Goal: Check status: Check status

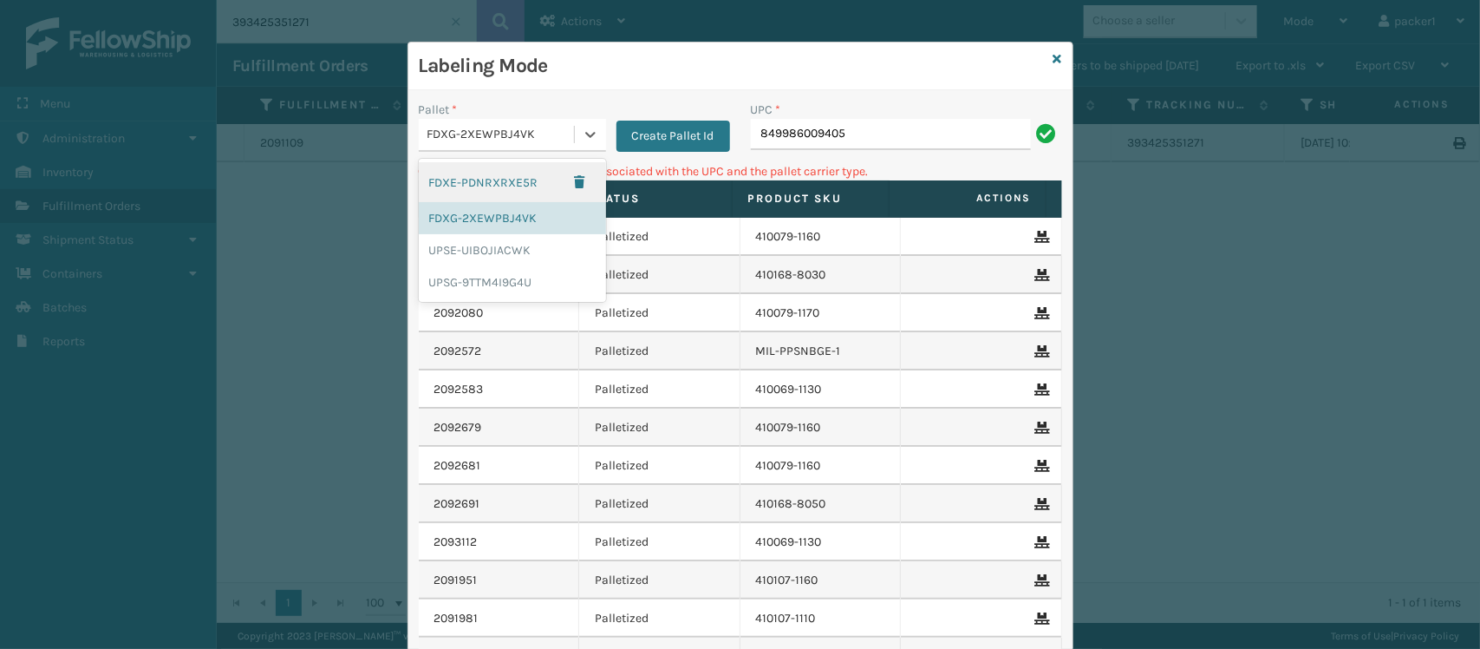
click at [471, 144] on div "FDXG-2XEWPBJ4VK" at bounding box center [502, 135] width 148 height 18
click at [481, 278] on div "UPSG-9TTM4I9G4U" at bounding box center [512, 282] width 187 height 32
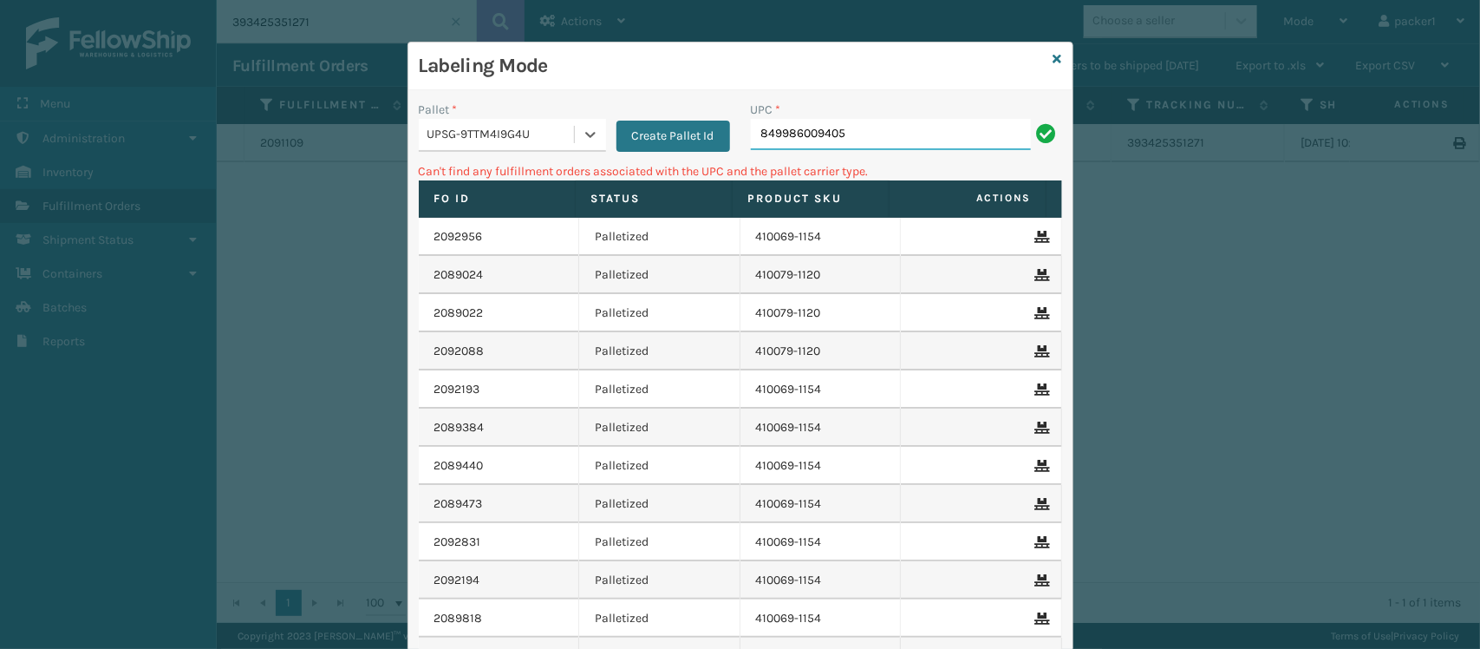
click at [883, 128] on input "849986009405" at bounding box center [891, 134] width 280 height 31
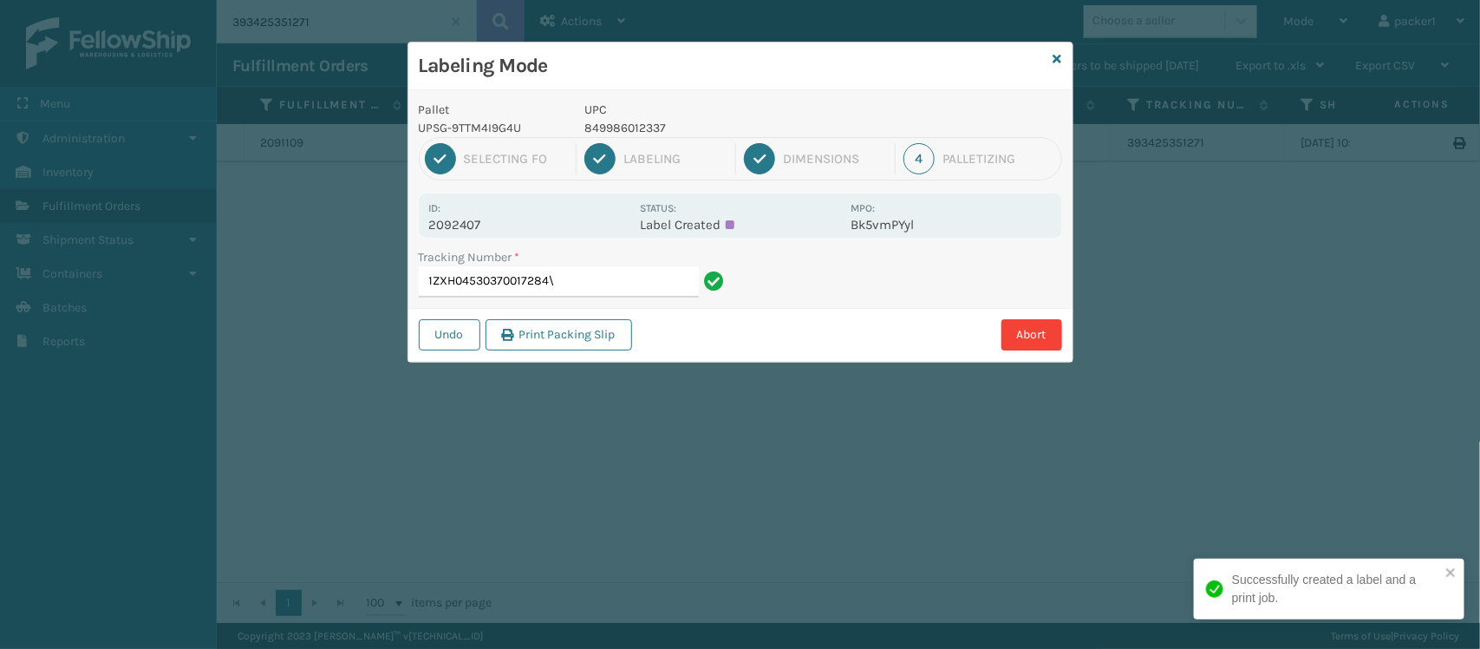
type input "1ZXH04530370017284"
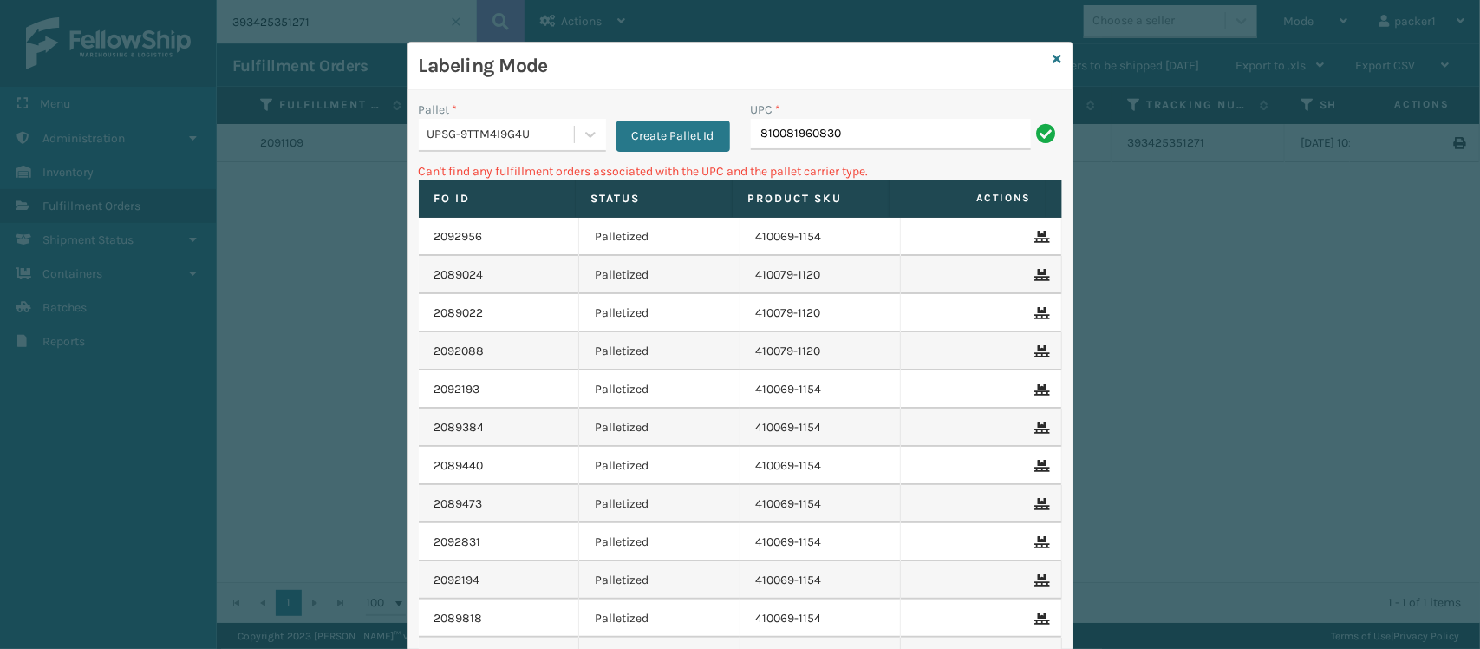
click at [467, 158] on div "Pallet * UPSG-9TTM4I9G4U Create Pallet Id" at bounding box center [574, 132] width 332 height 62
click at [470, 148] on div "UPSG-9TTM4I9G4U" at bounding box center [496, 135] width 155 height 29
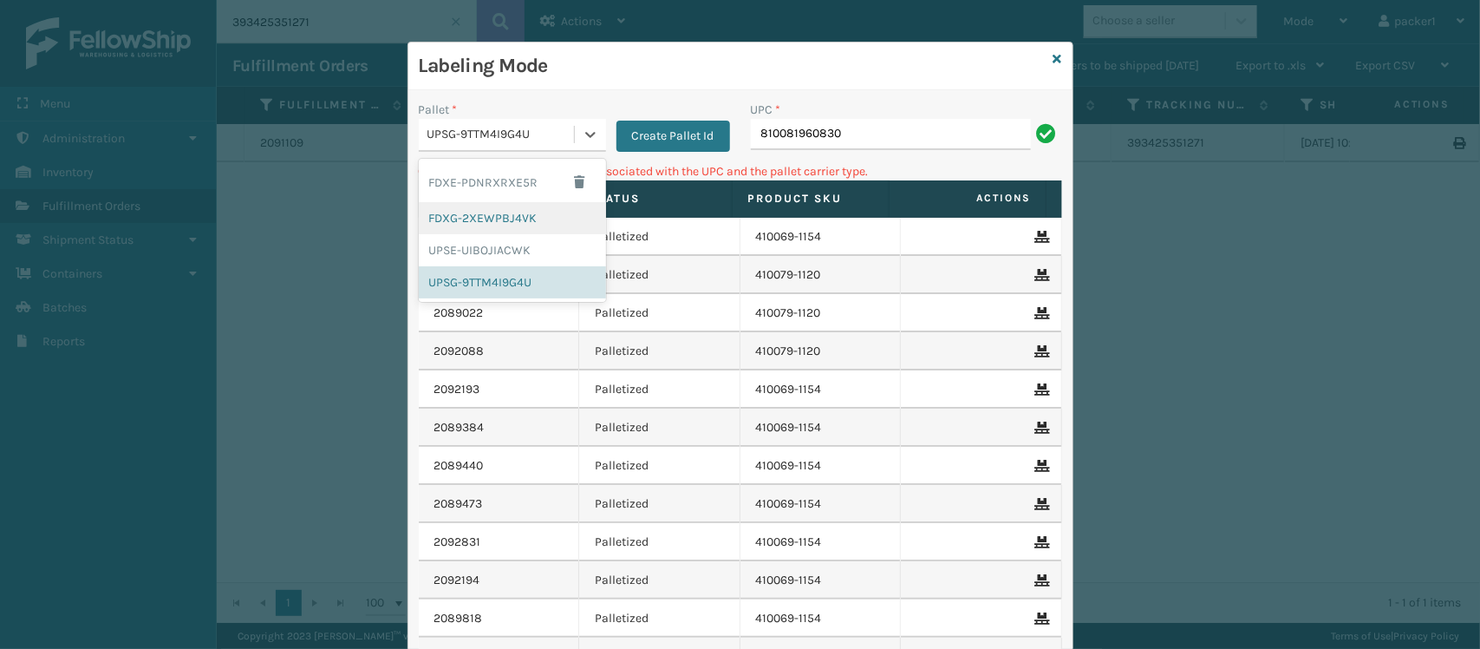
click at [464, 212] on div "FDXG-2XEWPBJ4VK" at bounding box center [512, 218] width 187 height 32
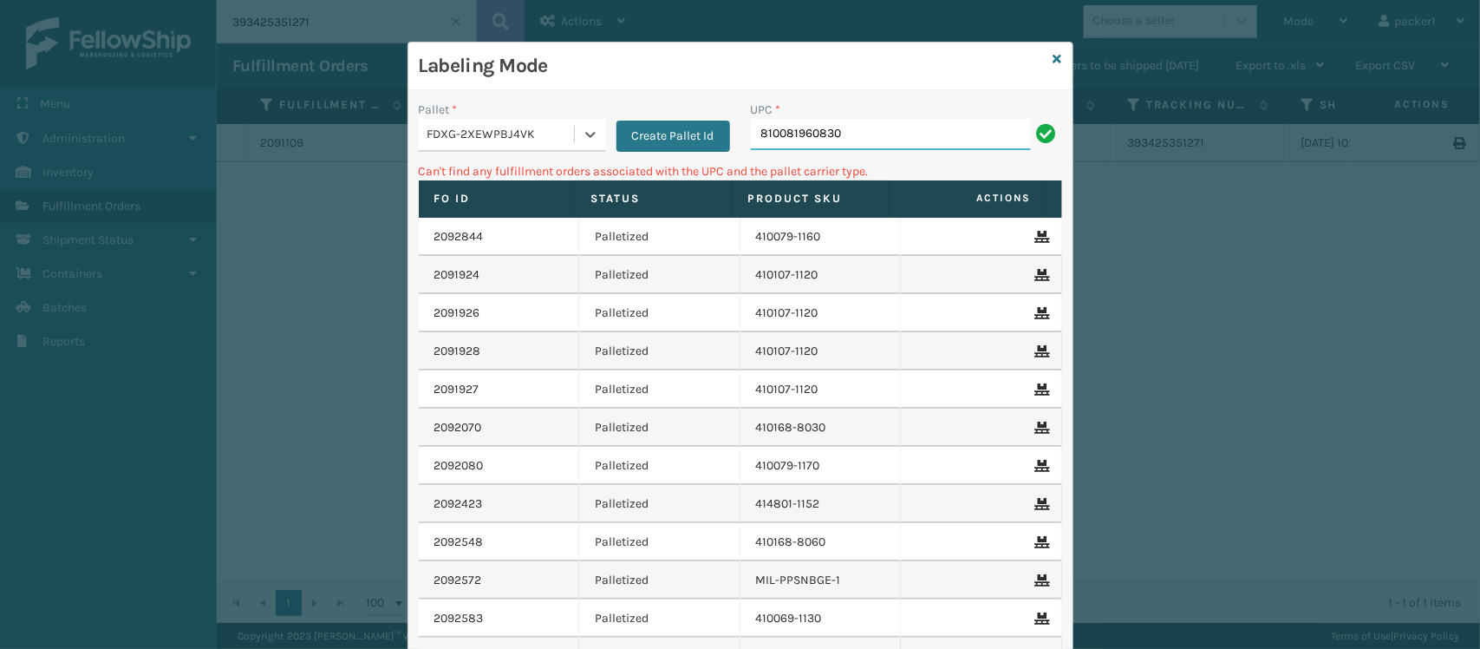
click at [976, 126] on input "810081960830" at bounding box center [891, 134] width 280 height 31
click at [527, 95] on div "Pallet * FDXG-2XEWPBJ4VK Create Pallet Id UPC * 849986012337 Can't find any ful…" at bounding box center [740, 435] width 664 height 690
click at [525, 134] on div "FDXG-2XEWPBJ4VK" at bounding box center [502, 135] width 148 height 18
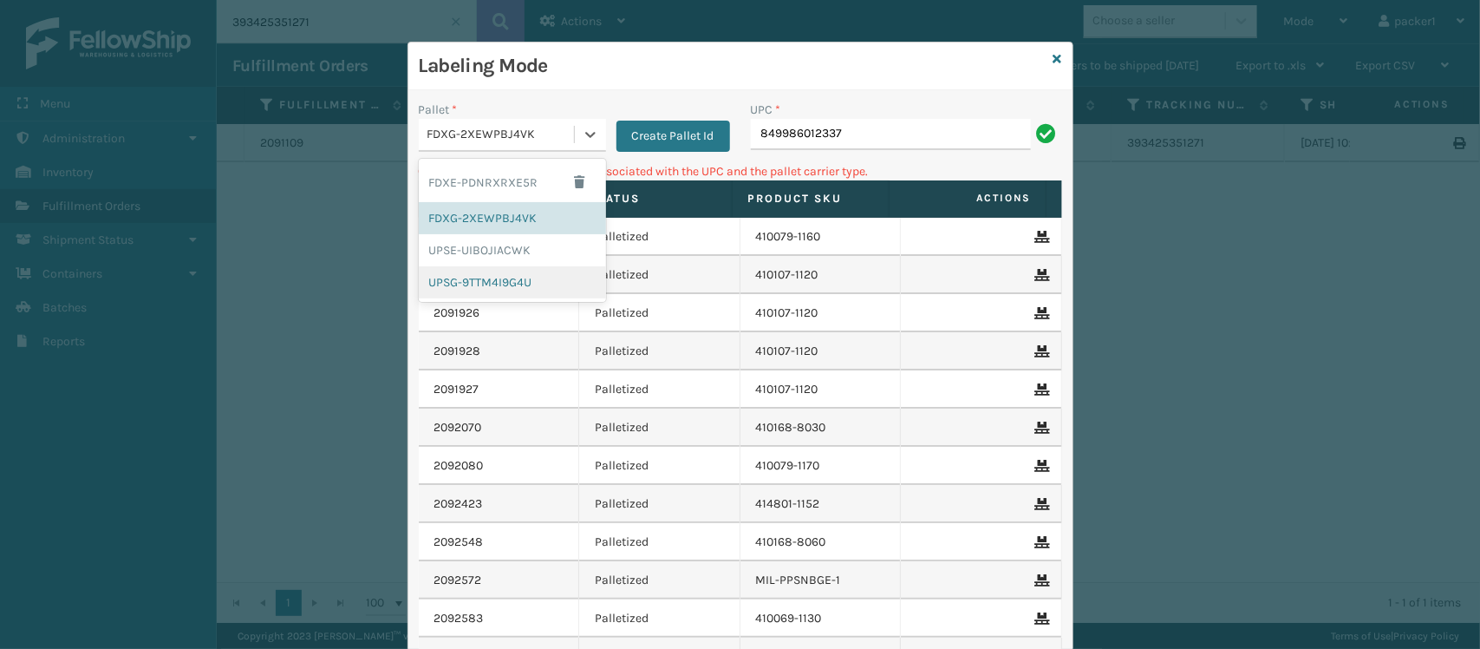
click at [468, 292] on div "UPSG-9TTM4I9G4U" at bounding box center [512, 282] width 187 height 32
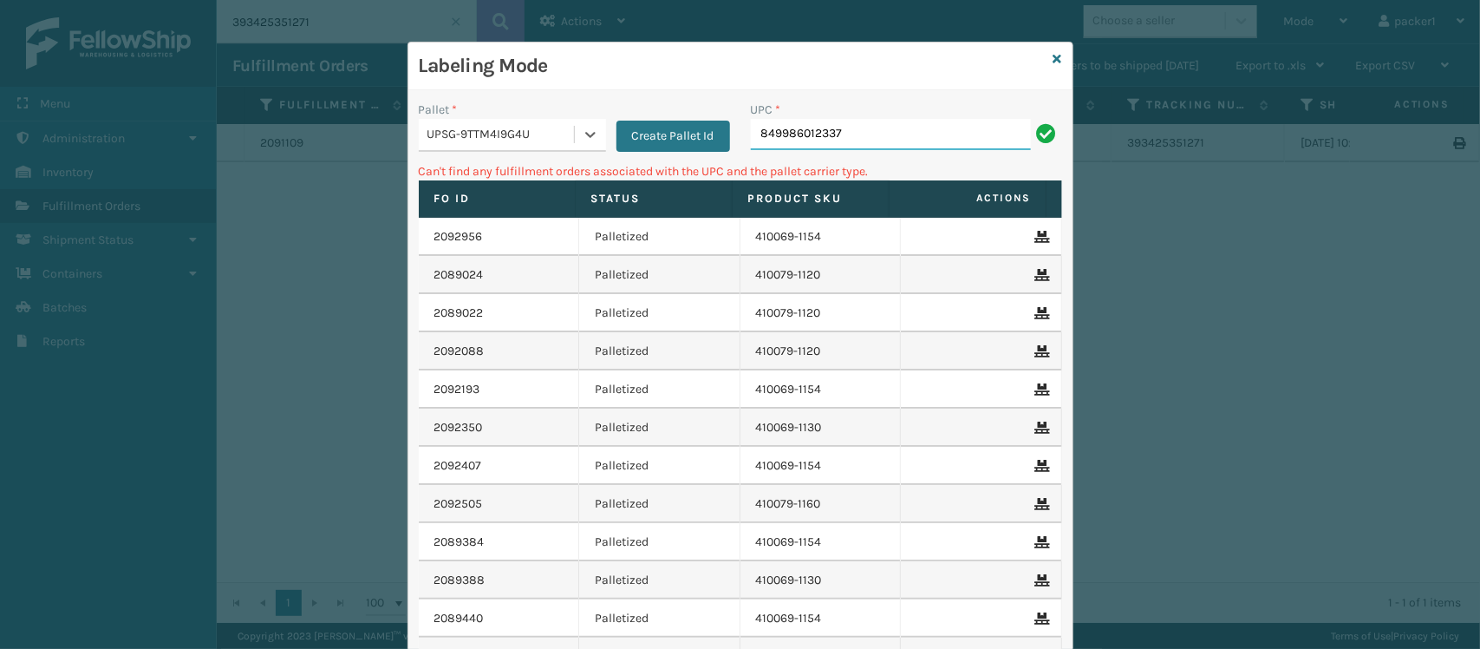
click at [939, 137] on input "849986012337" at bounding box center [891, 134] width 280 height 31
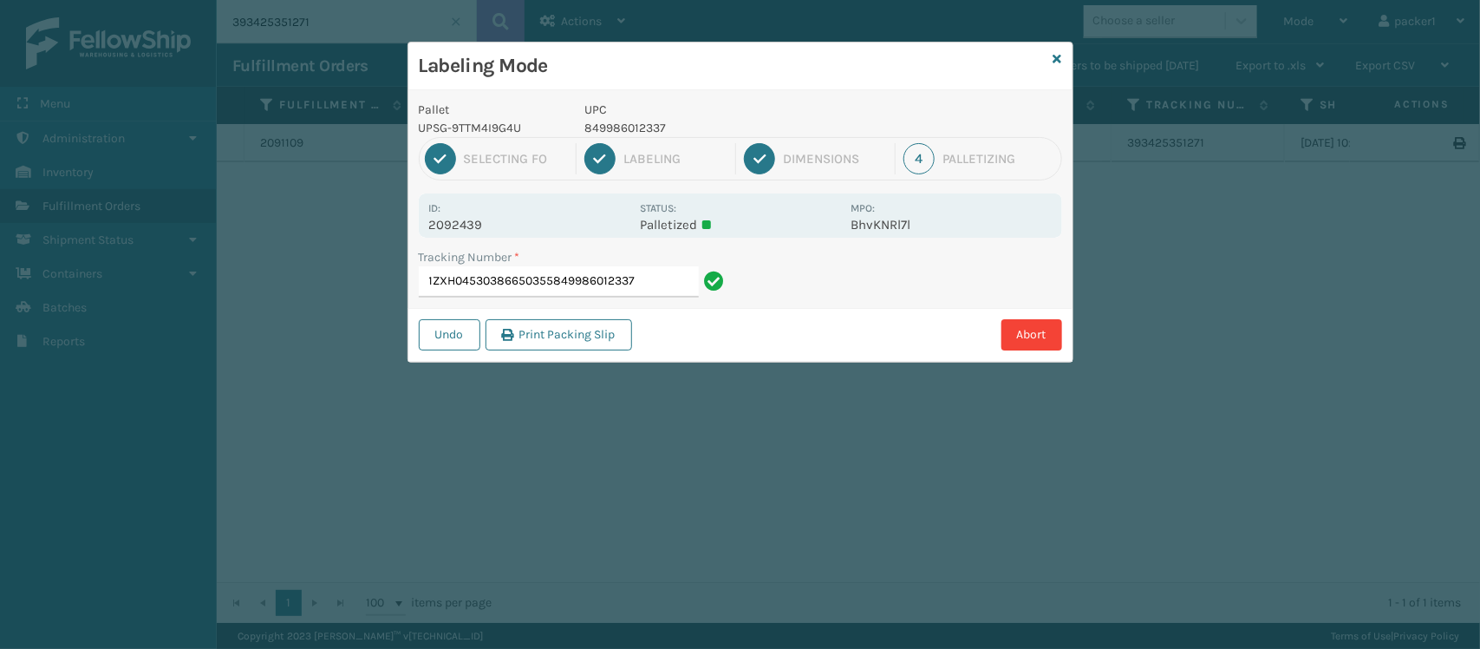
type input "1ZXH04530386650355849986012337"
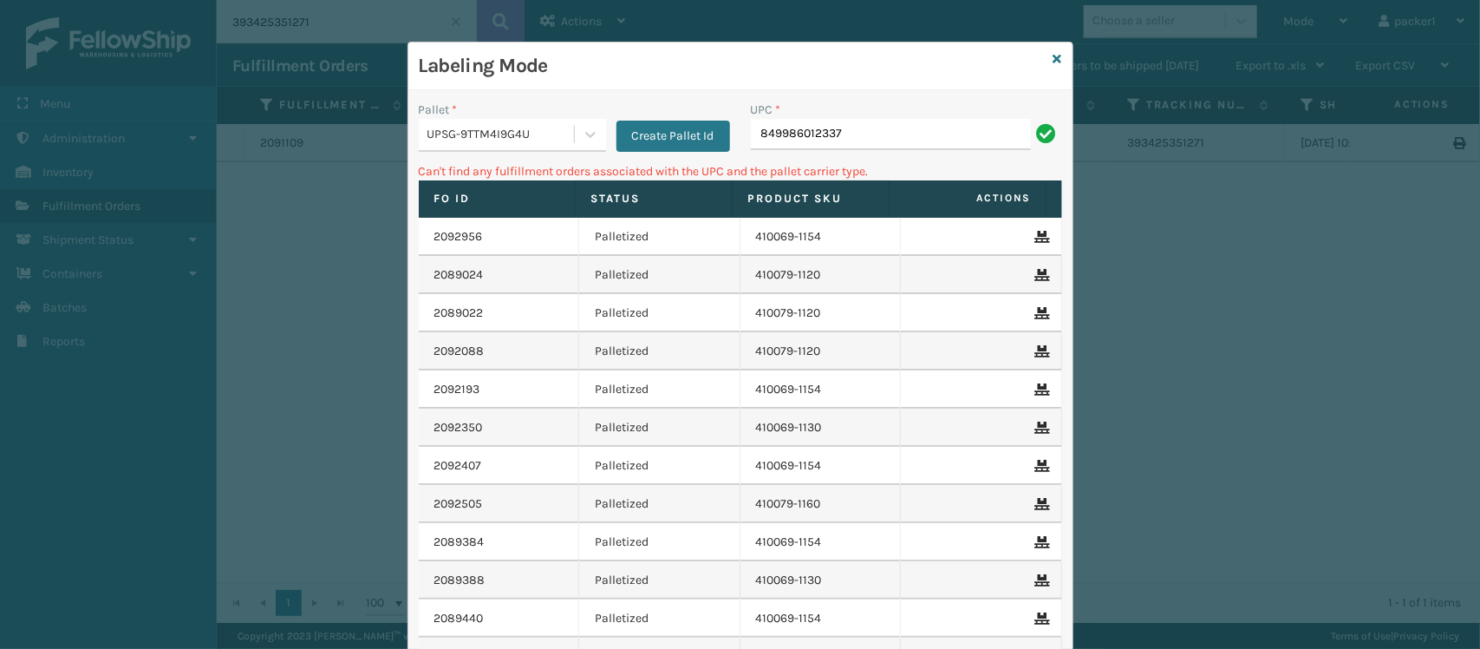
click at [516, 144] on div "UPSG-9TTM4I9G4U" at bounding box center [502, 135] width 148 height 18
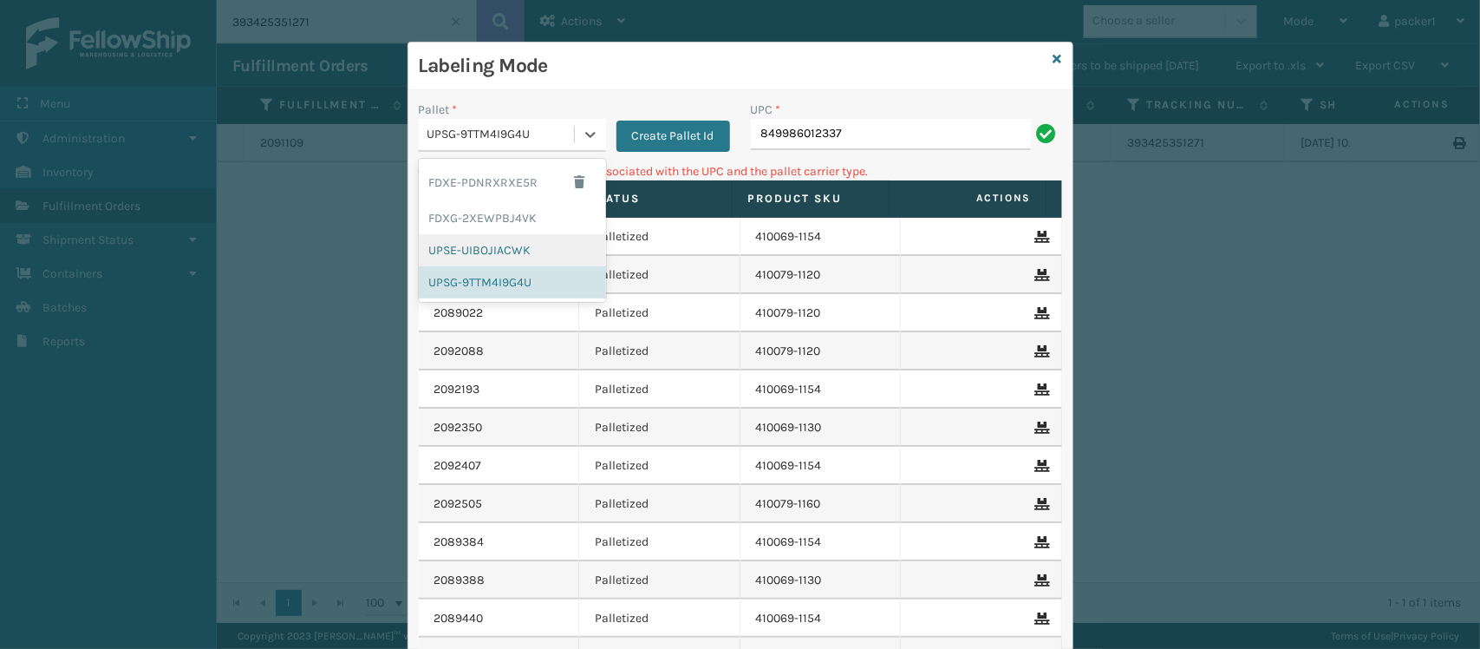
click at [445, 247] on div "UPSE-UIBOJIACWK" at bounding box center [512, 250] width 187 height 32
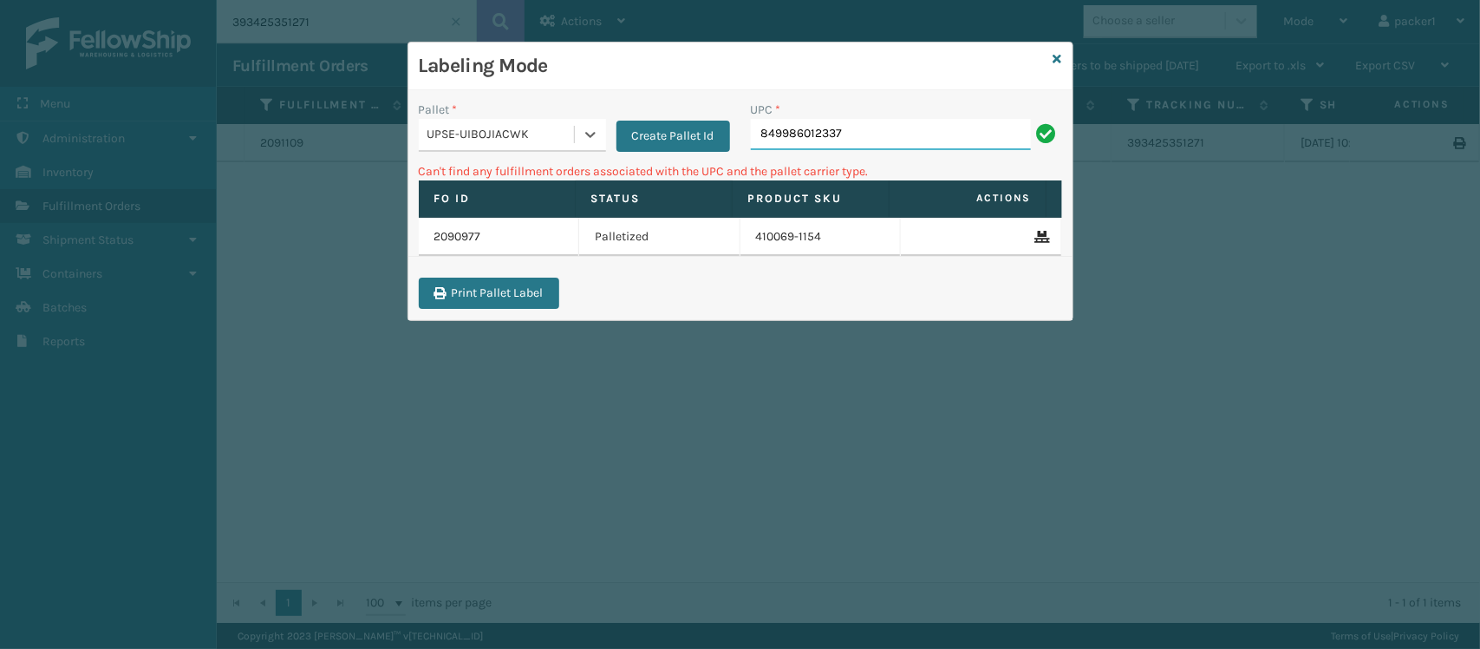
click at [943, 132] on input "849986012337" at bounding box center [891, 134] width 280 height 31
type input "8"
click at [444, 169] on p "Can't find any fulfillment orders associated with the UPC and the pallet carrie…" at bounding box center [740, 171] width 643 height 18
click at [443, 149] on div "UPSE-UIBOJIACWK" at bounding box center [512, 135] width 187 height 33
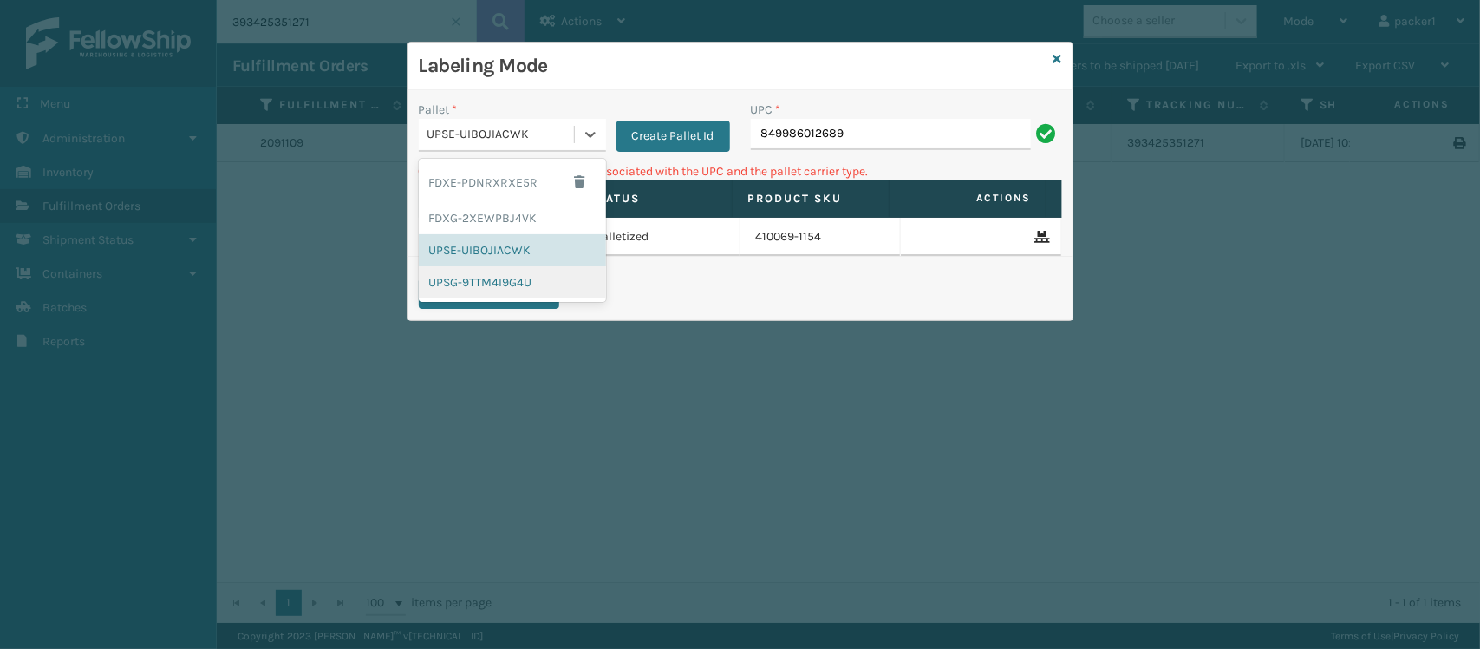
click at [467, 275] on div "UPSG-9TTM4I9G4U" at bounding box center [512, 282] width 187 height 32
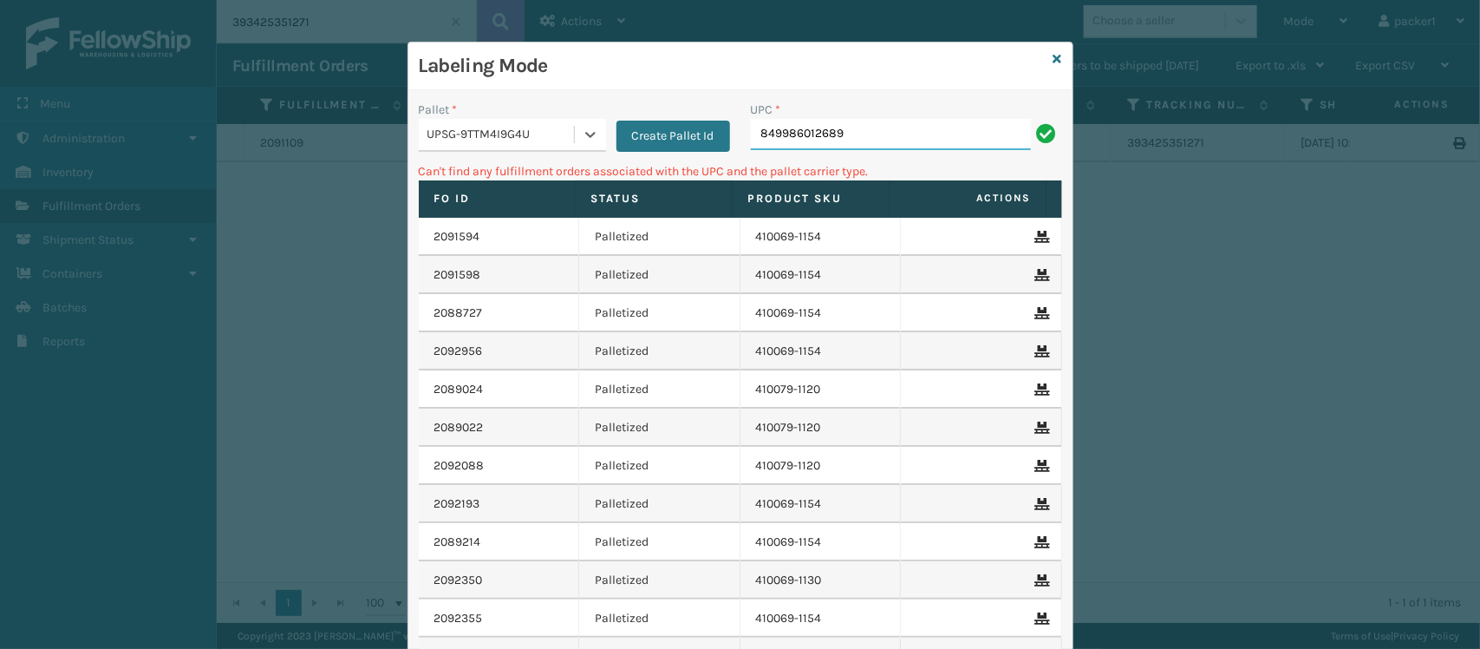
click at [891, 130] on input "849986012689" at bounding box center [891, 134] width 280 height 31
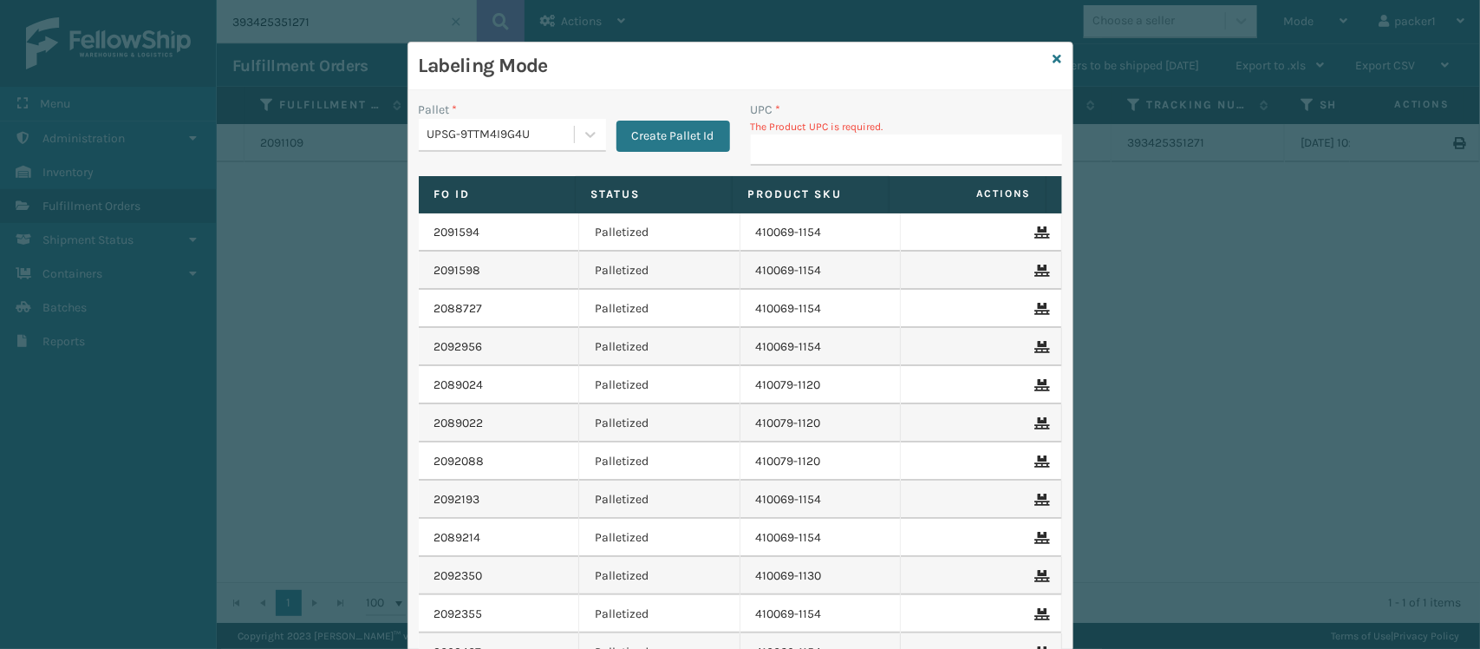
type input "4"
